Goal: Information Seeking & Learning: Understand process/instructions

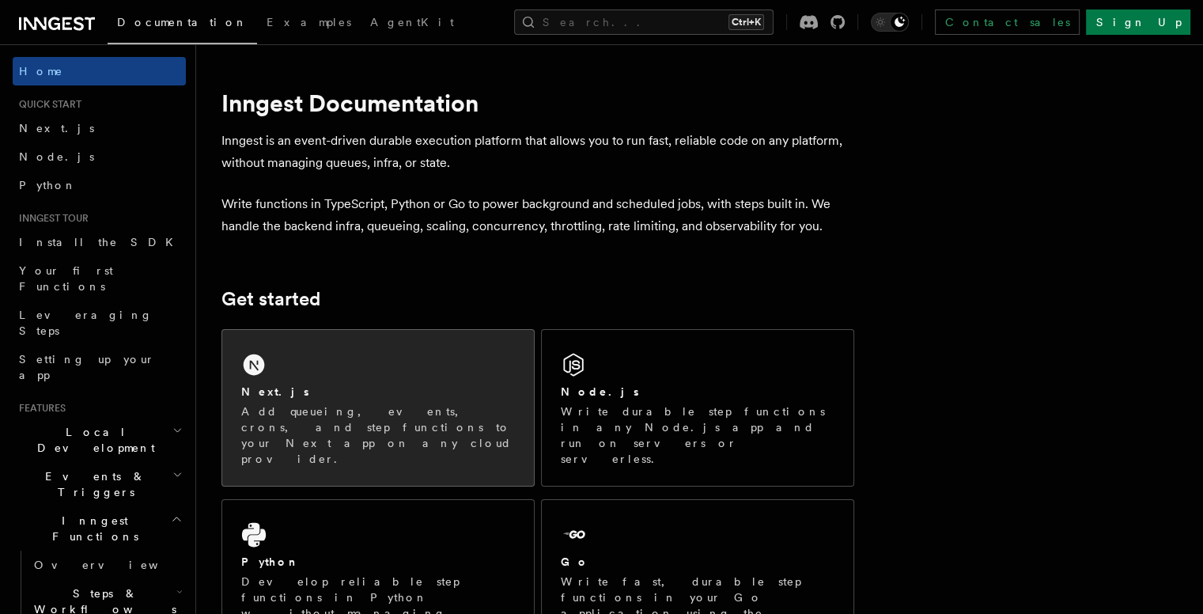
click at [412, 346] on div "Next.js Add queueing, events, crons, and step functions to your Next app on any…" at bounding box center [378, 408] width 312 height 156
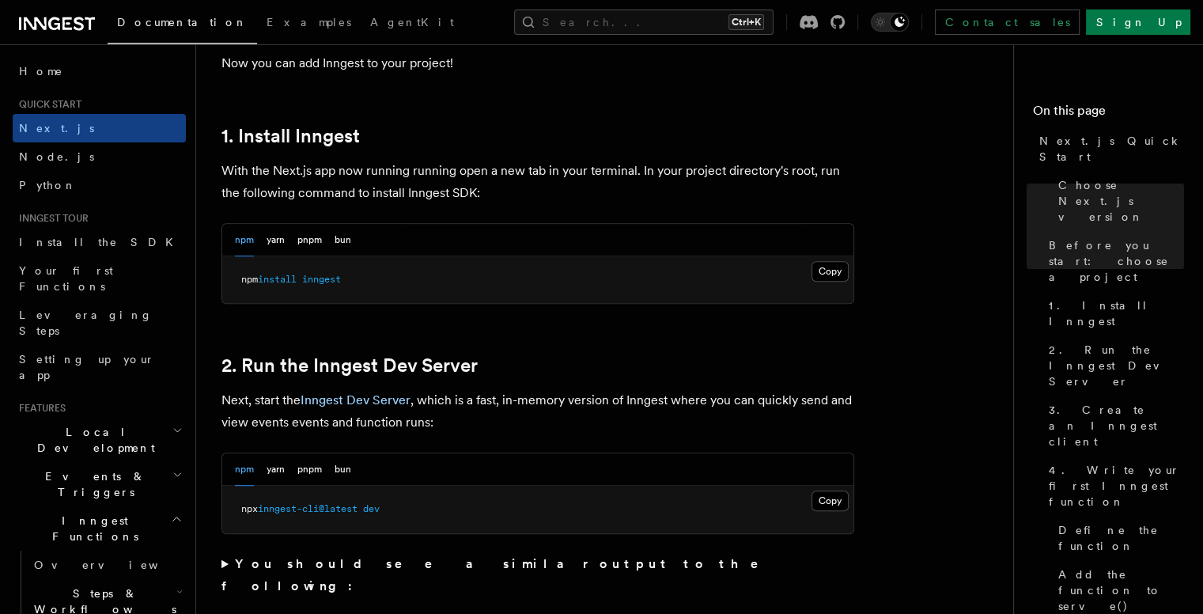
scroll to position [821, 0]
click at [832, 268] on button "Copy Copied" at bounding box center [829, 269] width 37 height 21
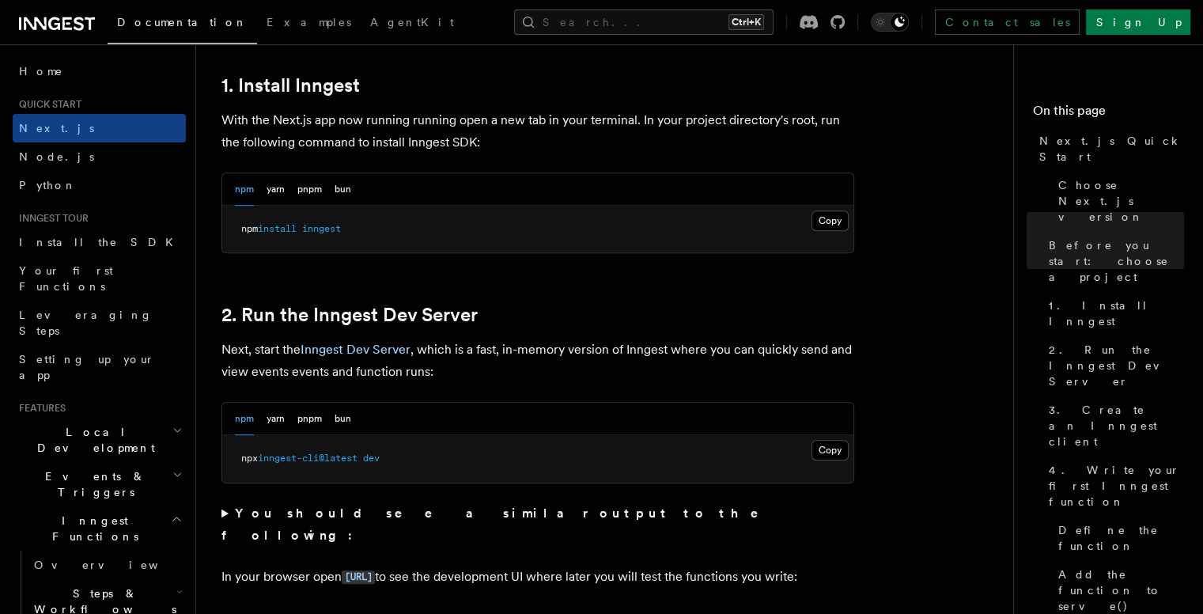
scroll to position [871, 0]
click at [831, 441] on button "Copy Copied" at bounding box center [829, 448] width 37 height 21
click at [821, 219] on button "Copy Copied" at bounding box center [829, 219] width 37 height 21
click at [819, 444] on button "Copy Copied" at bounding box center [829, 448] width 37 height 21
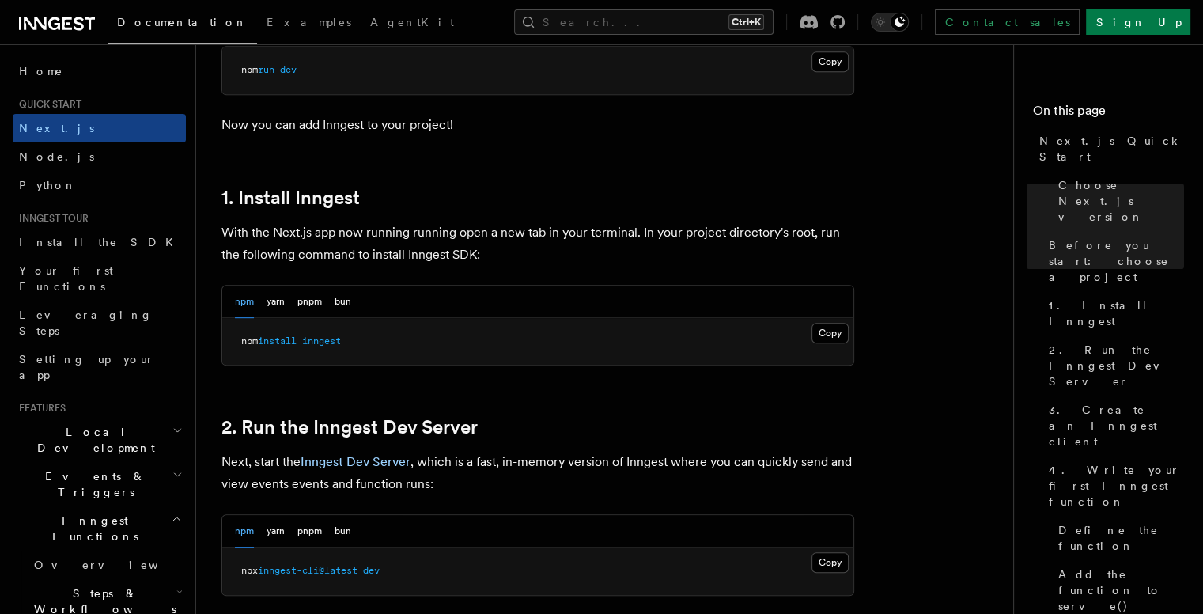
scroll to position [815, 0]
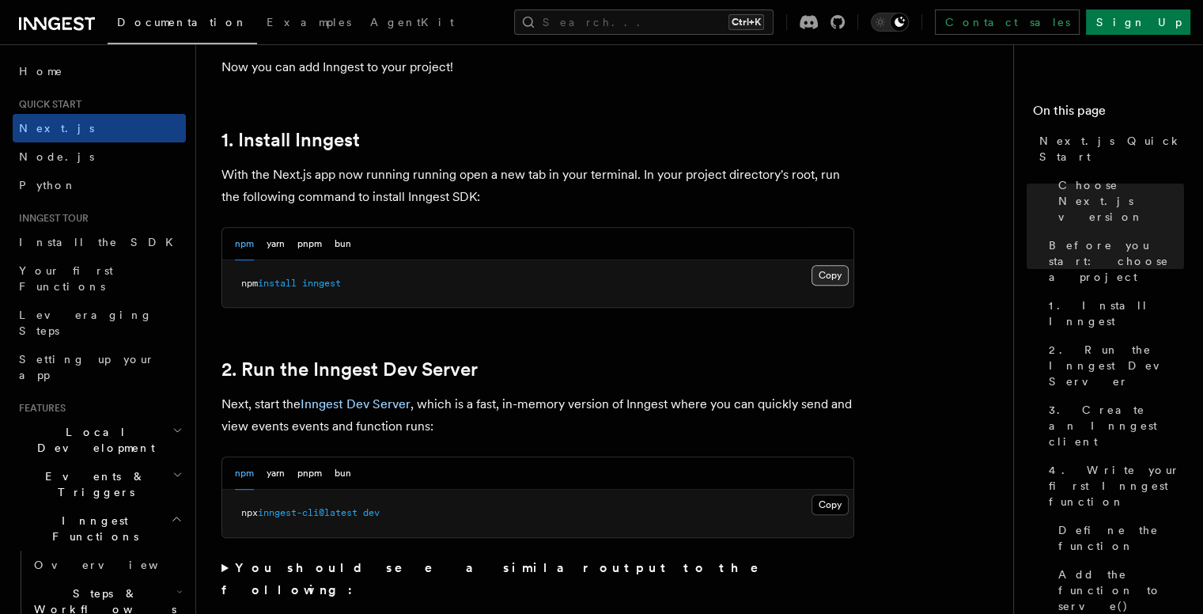
click at [834, 267] on button "Copy Copied" at bounding box center [829, 275] width 37 height 21
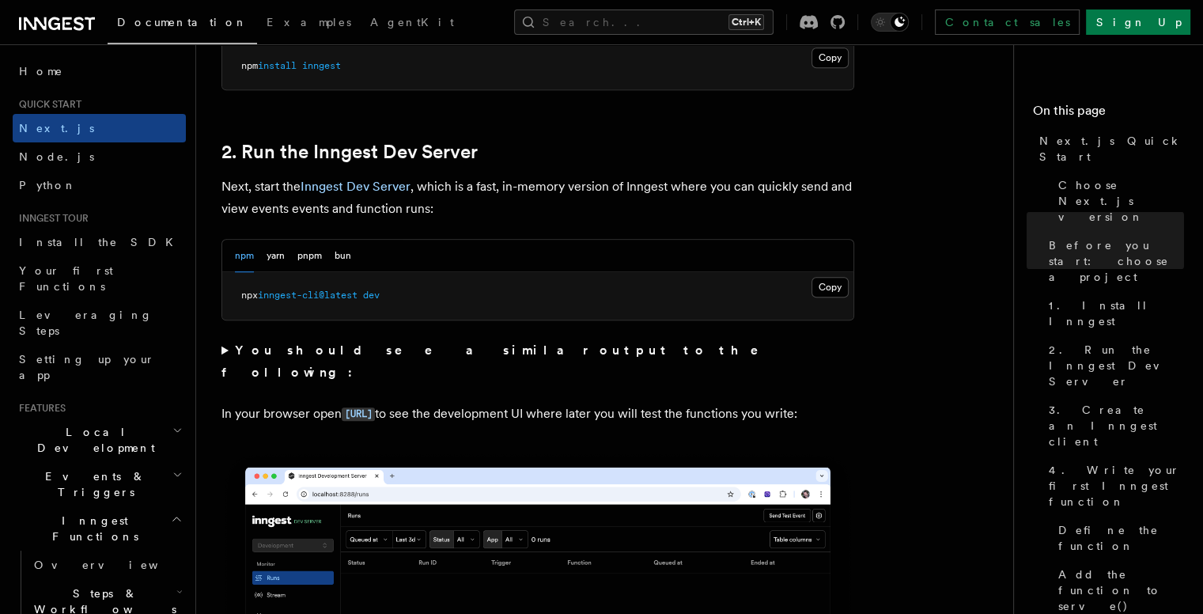
scroll to position [1034, 0]
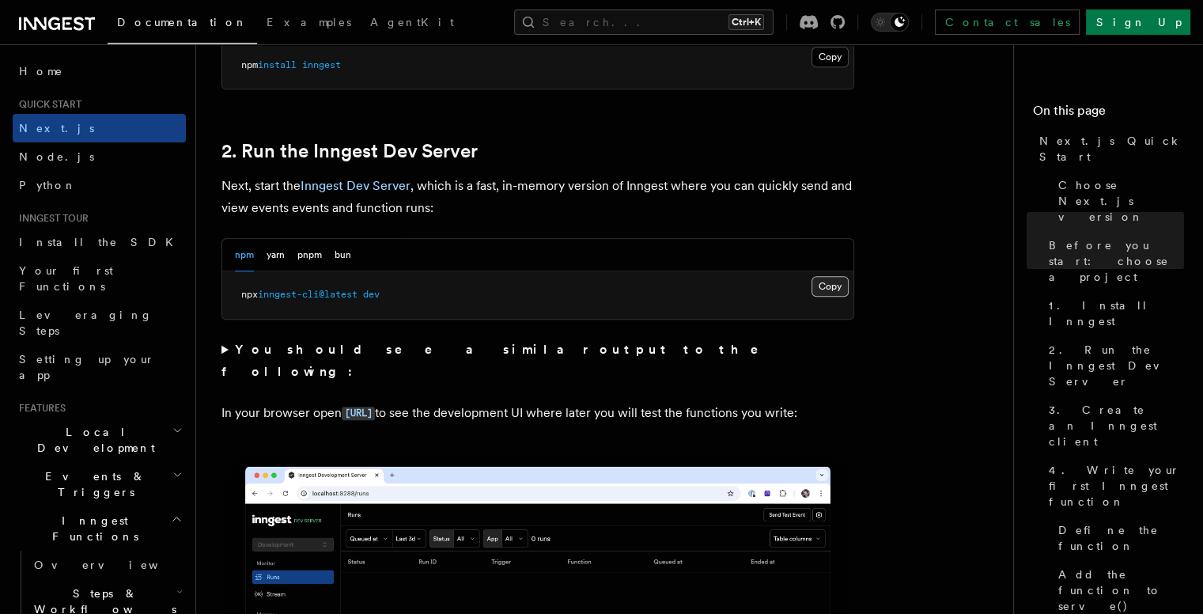
click at [824, 282] on button "Copy Copied" at bounding box center [829, 286] width 37 height 21
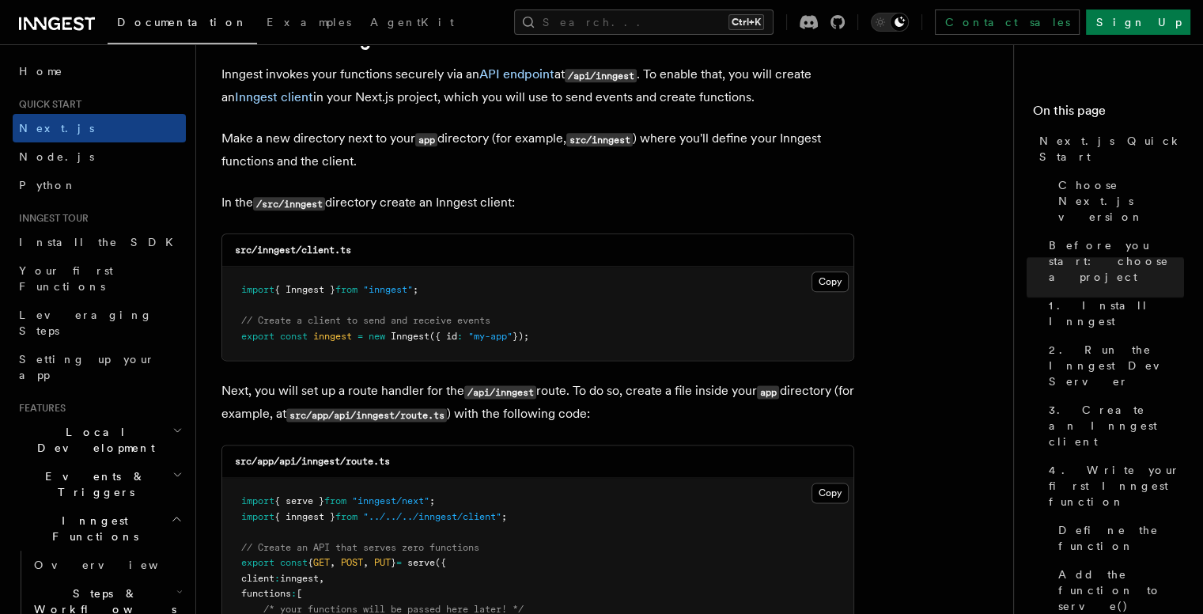
scroll to position [1903, 0]
click at [259, 250] on code "src/inngest/client.ts" at bounding box center [293, 249] width 116 height 11
drag, startPoint x: 258, startPoint y: 250, endPoint x: 296, endPoint y: 251, distance: 38.0
click at [296, 251] on code "src/inngest/client.ts" at bounding box center [293, 249] width 116 height 11
copy code "inngest"
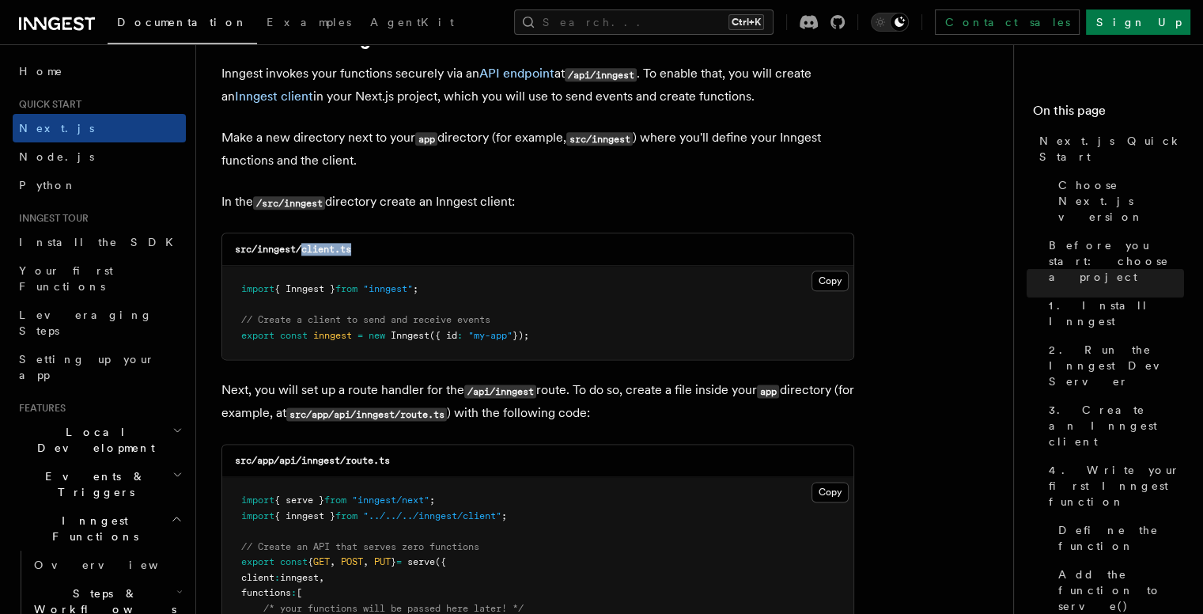
drag, startPoint x: 381, startPoint y: 256, endPoint x: 303, endPoint y: 248, distance: 78.7
click at [303, 248] on div "src/inngest/client.ts" at bounding box center [537, 249] width 631 height 32
copy code "client.ts"
click at [386, 241] on div "src/inngest/client.ts" at bounding box center [537, 249] width 631 height 32
click at [827, 285] on button "Copy Copied" at bounding box center [829, 280] width 37 height 21
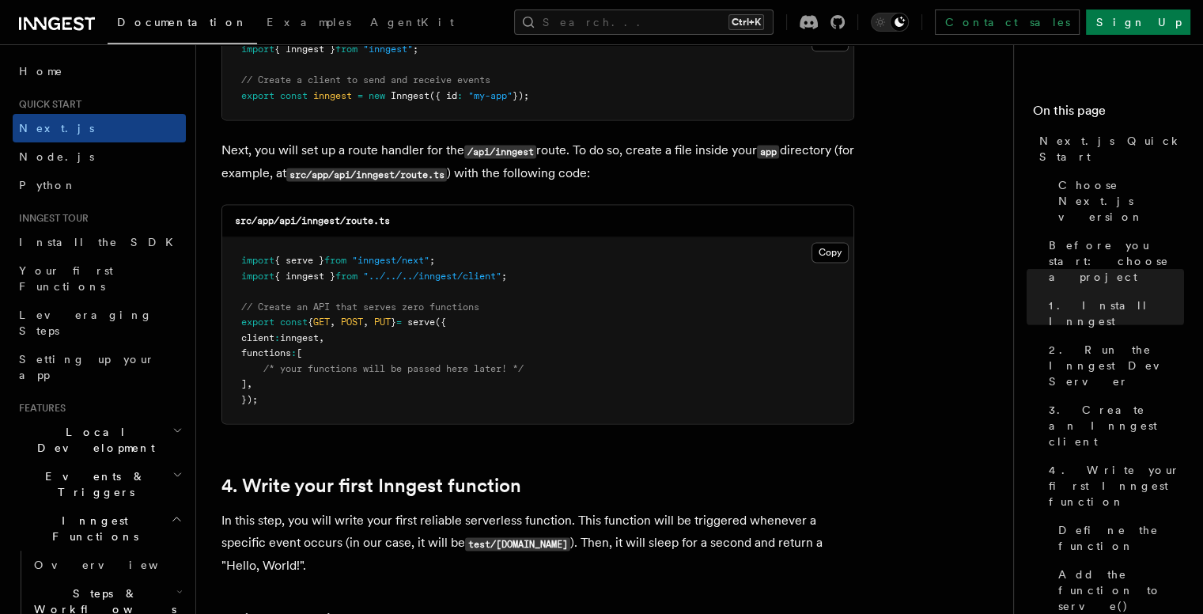
scroll to position [2148, 0]
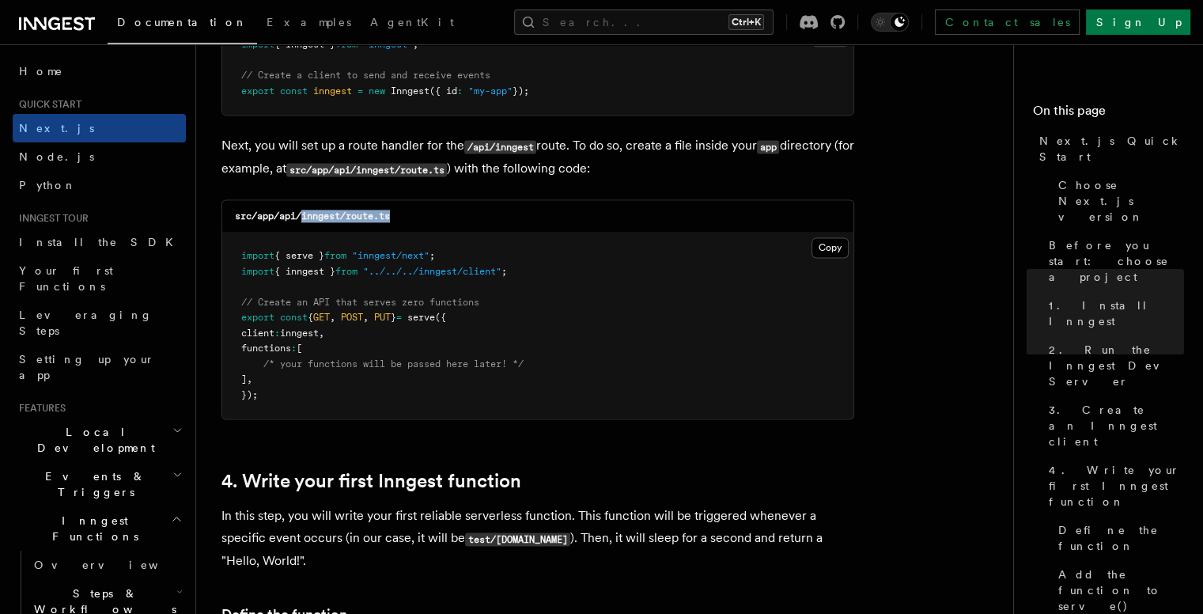
drag, startPoint x: 300, startPoint y: 219, endPoint x: 437, endPoint y: 219, distance: 136.0
click at [437, 219] on div "src/app/api/inngest/route.ts" at bounding box center [537, 216] width 631 height 32
copy code "inngest/route.ts"
click at [346, 369] on span "/* your functions will be passed here later! */" at bounding box center [393, 363] width 260 height 11
click at [811, 244] on button "Copy Copied" at bounding box center [829, 247] width 37 height 21
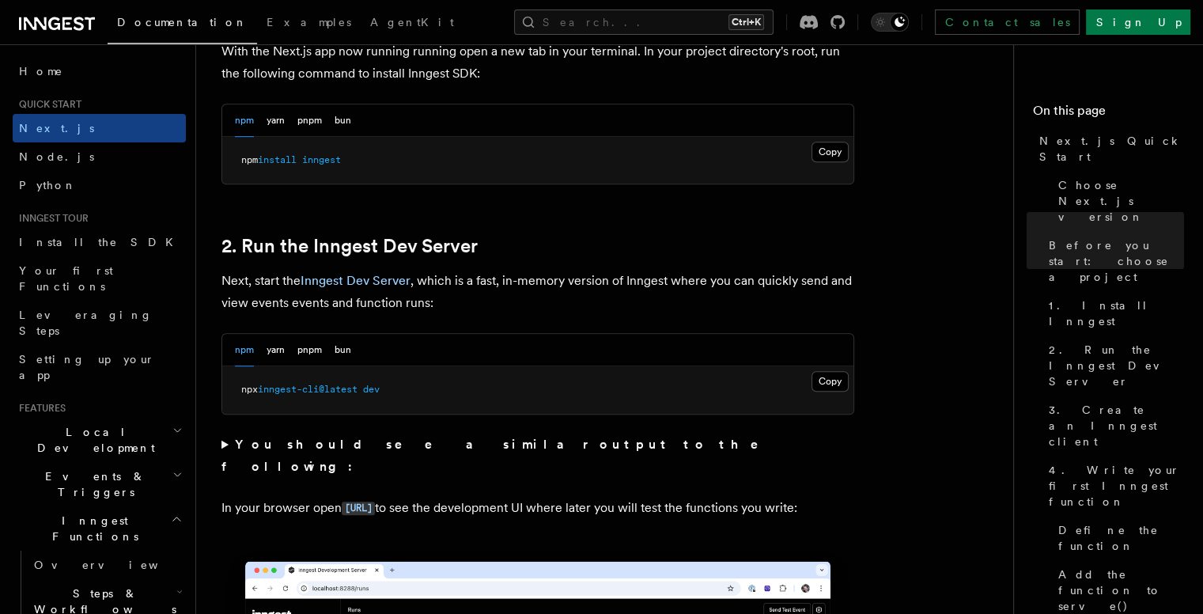
scroll to position [941, 0]
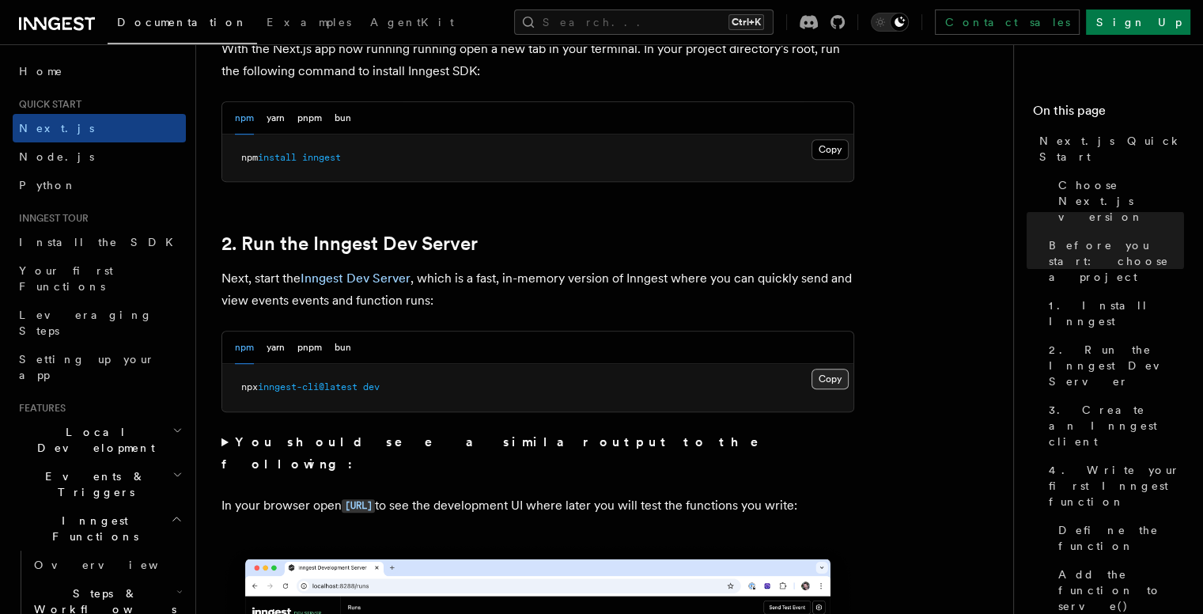
click at [837, 371] on button "Copy Copied" at bounding box center [829, 379] width 37 height 21
click at [823, 149] on button "Copy Copied" at bounding box center [829, 149] width 37 height 21
click at [822, 376] on button "Copy Copied" at bounding box center [829, 379] width 37 height 21
click at [835, 153] on button "Copy Copied" at bounding box center [829, 149] width 37 height 21
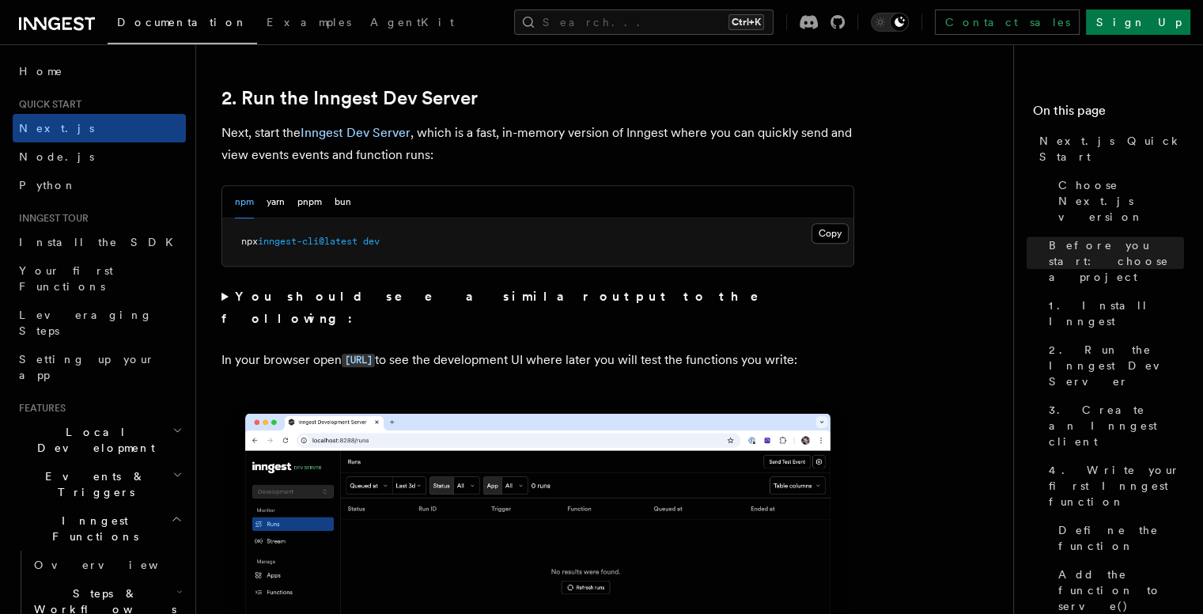
scroll to position [1082, 0]
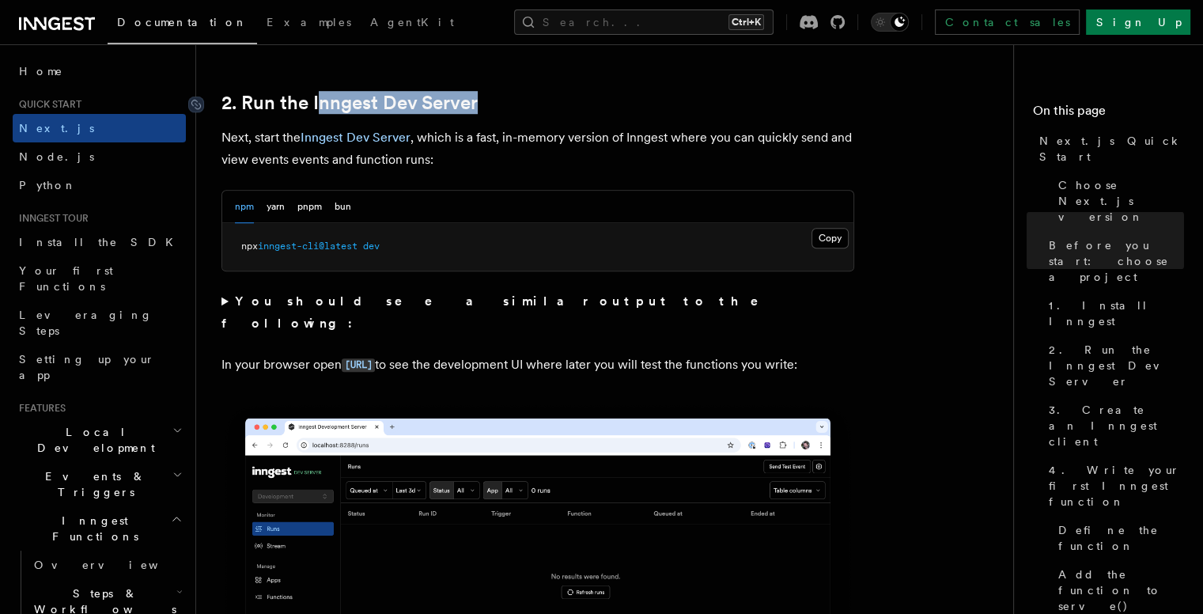
drag, startPoint x: 490, startPoint y: 102, endPoint x: 316, endPoint y: 104, distance: 174.8
click at [316, 104] on h2 "2. Run the Inngest Dev Server" at bounding box center [537, 103] width 633 height 22
copy link "nngest Dev Server"
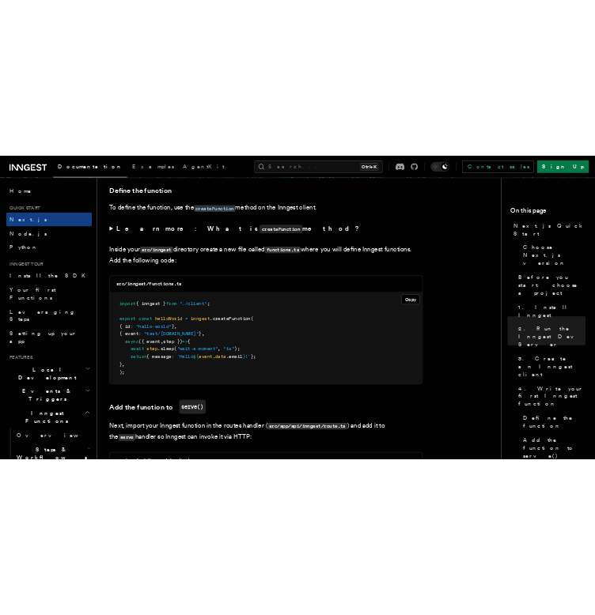
scroll to position [2692, 0]
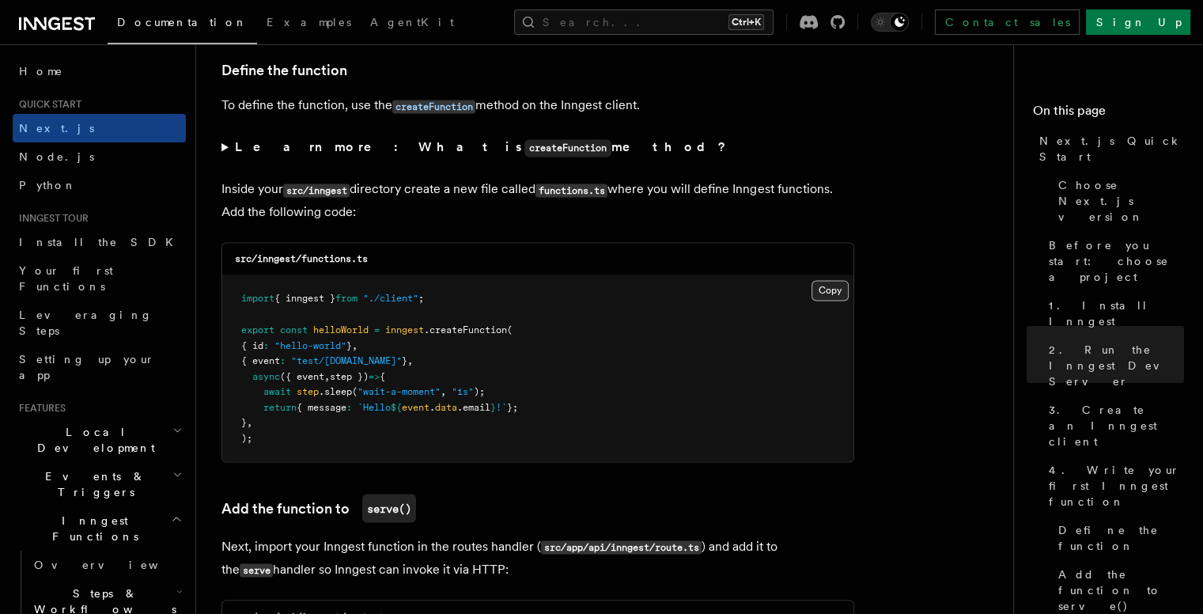
click at [827, 300] on button "Copy Copied" at bounding box center [829, 290] width 37 height 21
drag, startPoint x: 304, startPoint y: 264, endPoint x: 481, endPoint y: 242, distance: 178.5
click at [467, 245] on div "src/inngest/functions.ts" at bounding box center [537, 259] width 631 height 32
copy code "functions.ts"
